Goal: Register for event/course

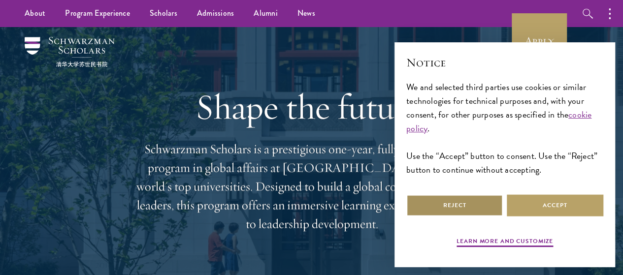
click at [473, 199] on button "Reject" at bounding box center [454, 206] width 97 height 22
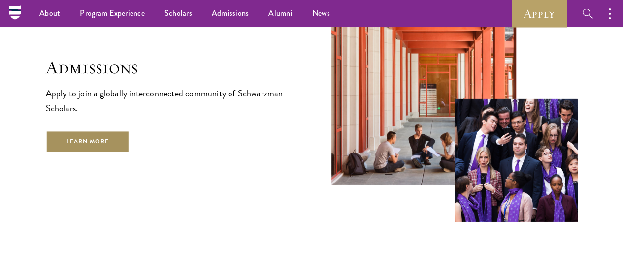
scroll to position [1560, 0]
click at [130, 148] on link "Learn More" at bounding box center [88, 142] width 84 height 22
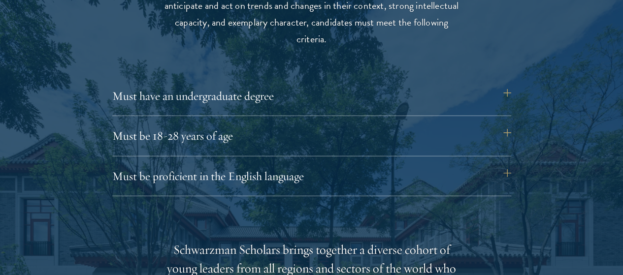
scroll to position [1331, 0]
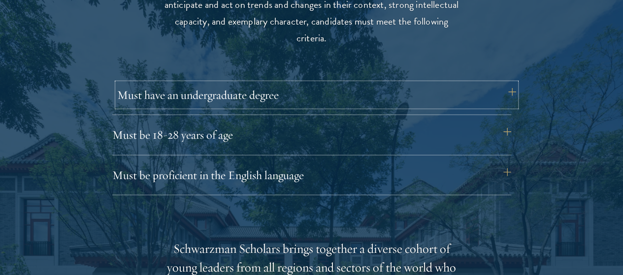
click at [292, 83] on button "Must have an undergraduate degree" at bounding box center [316, 95] width 399 height 24
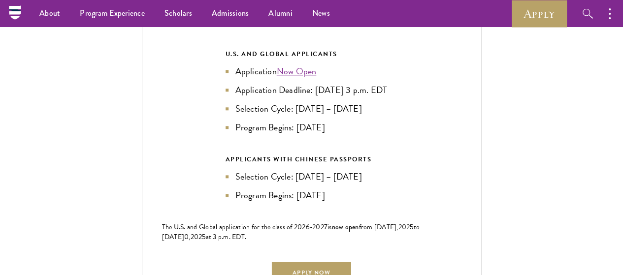
scroll to position [2210, 0]
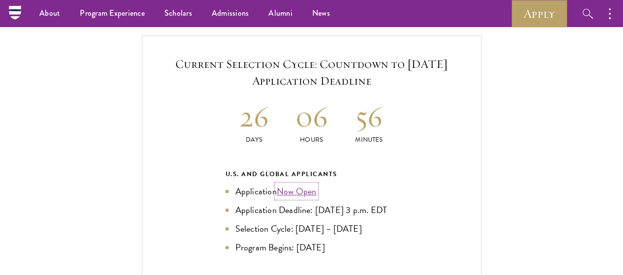
click at [301, 185] on link "Now Open" at bounding box center [297, 191] width 40 height 13
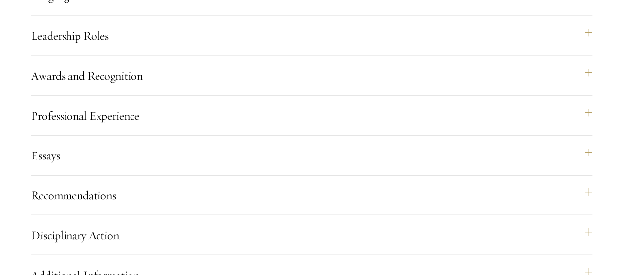
scroll to position [1039, 0]
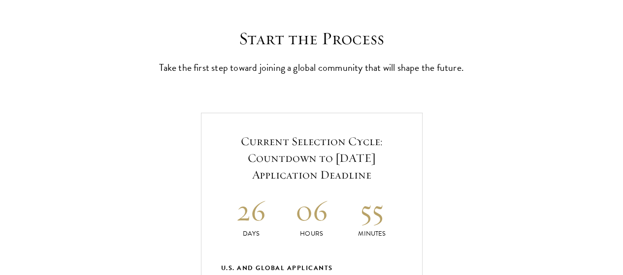
scroll to position [314, 0]
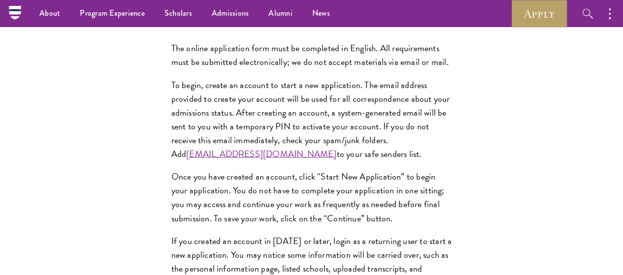
scroll to position [864, 0]
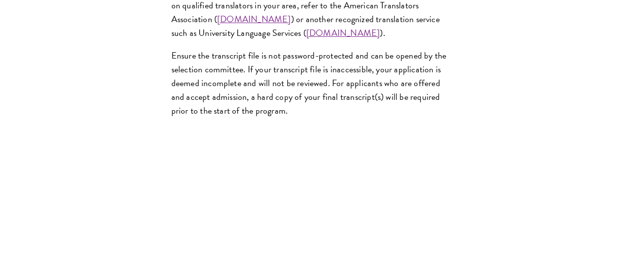
scroll to position [1757, 0]
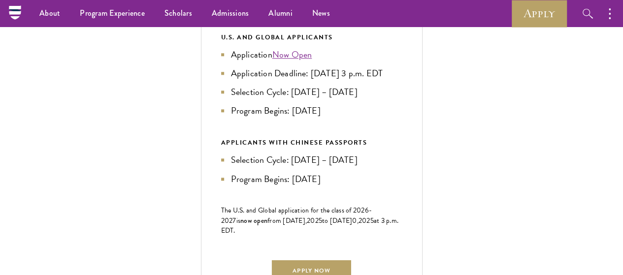
scroll to position [489, 0]
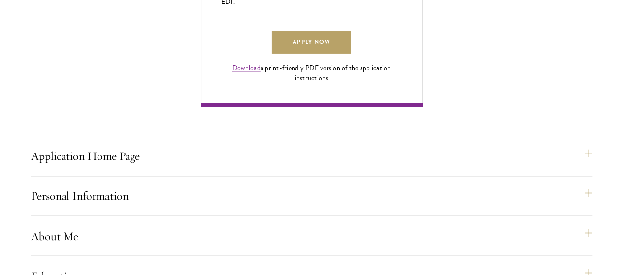
scroll to position [728, 0]
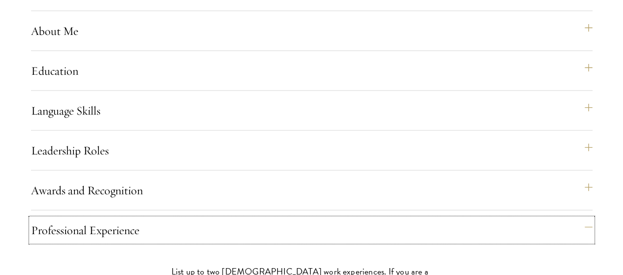
scroll to position [925, 0]
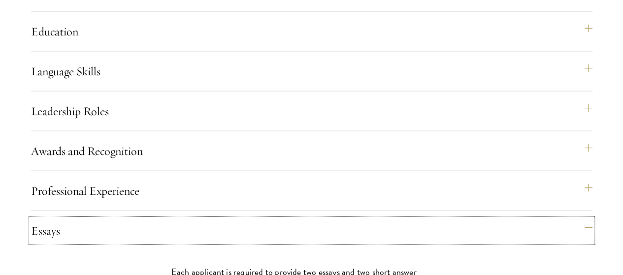
scroll to position [965, 0]
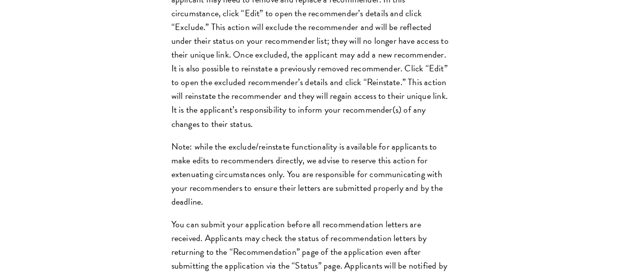
scroll to position [1545, 0]
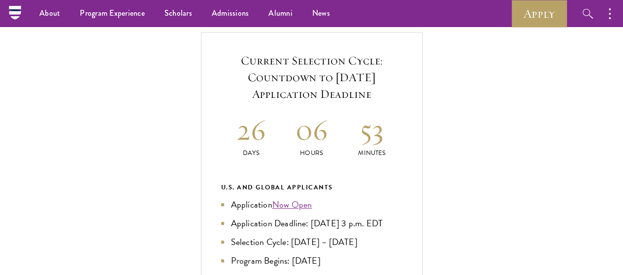
scroll to position [0, 0]
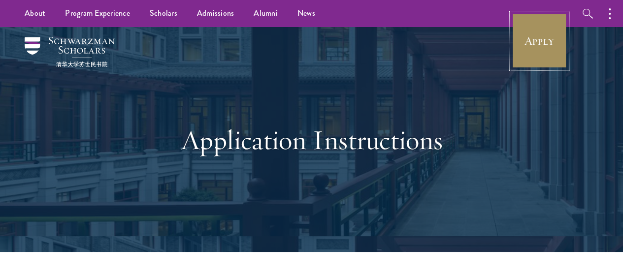
click at [531, 54] on link "Apply" at bounding box center [539, 40] width 55 height 55
